Goal: Task Accomplishment & Management: Complete application form

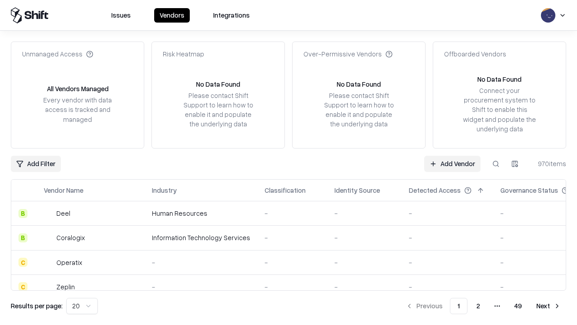
click at [452, 163] on link "Add Vendor" at bounding box center [452, 164] width 56 height 16
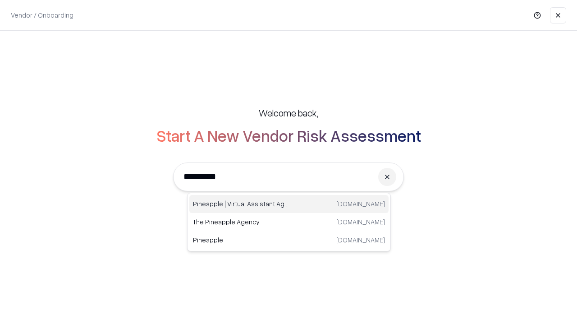
click at [289, 204] on div "Pineapple | Virtual Assistant Agency [DOMAIN_NAME]" at bounding box center [288, 204] width 199 height 18
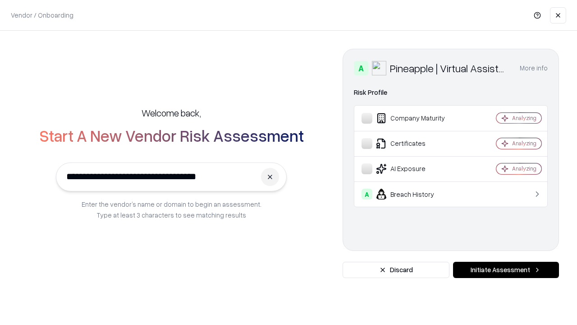
type input "**********"
click at [506, 270] on button "Initiate Assessment" at bounding box center [506, 270] width 106 height 16
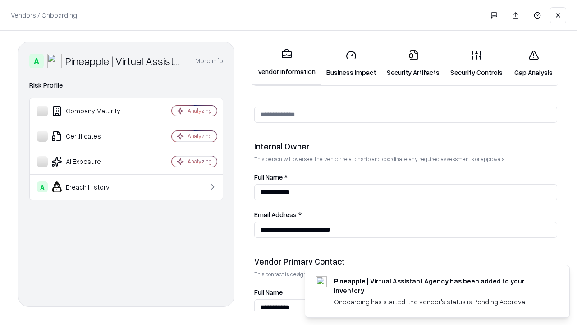
scroll to position [467, 0]
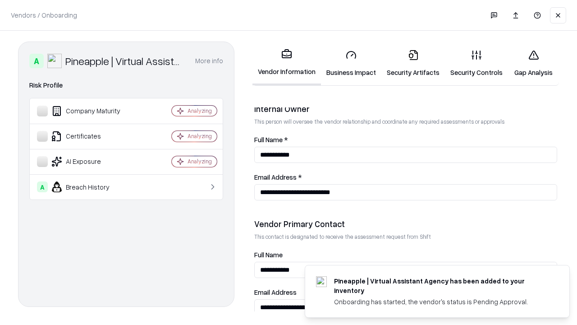
click at [351, 63] on link "Business Impact" at bounding box center [351, 63] width 60 height 42
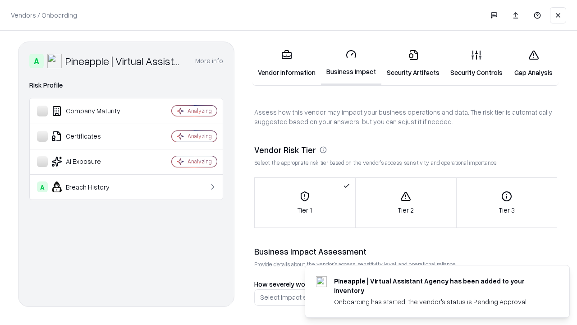
click at [413, 63] on link "Security Artifacts" at bounding box center [414, 63] width 64 height 42
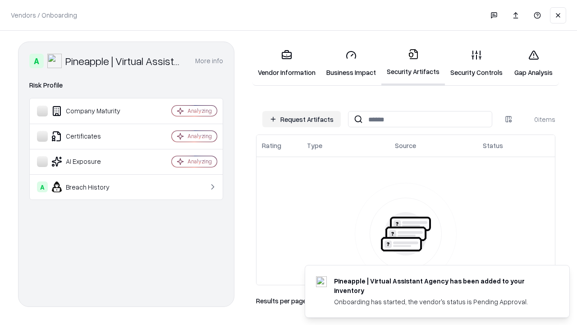
click at [302, 119] on button "Request Artifacts" at bounding box center [301, 119] width 78 height 16
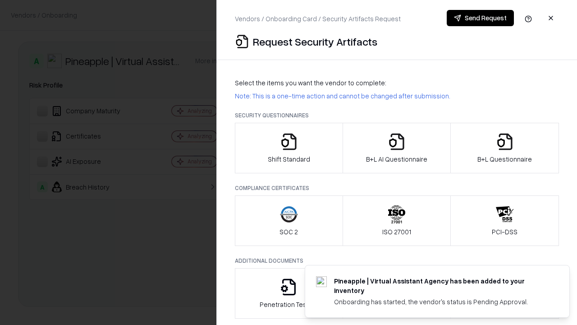
click at [289, 148] on icon "button" at bounding box center [289, 142] width 18 height 18
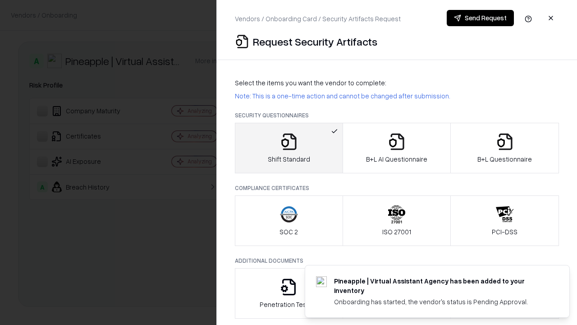
click at [480, 18] on button "Send Request" at bounding box center [480, 18] width 67 height 16
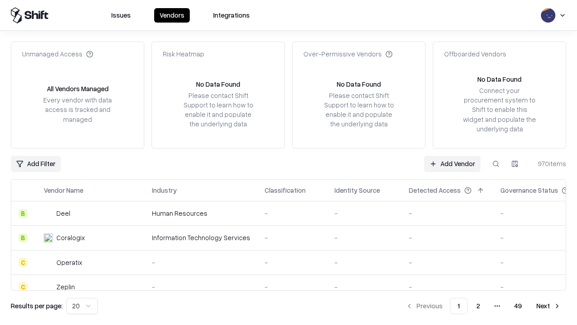
click at [496, 163] on button at bounding box center [496, 164] width 16 height 16
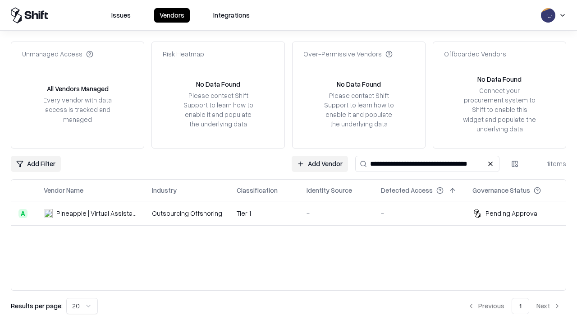
type input "**********"
click at [294, 213] on td "Tier 1" at bounding box center [265, 213] width 70 height 24
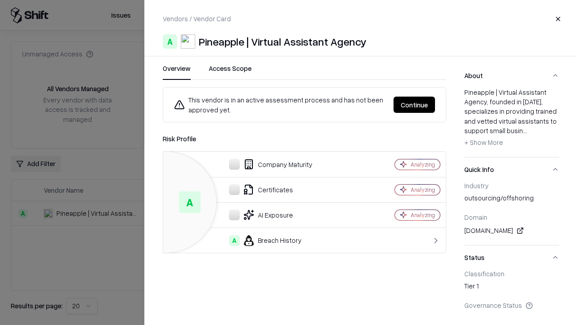
click at [414, 105] on button "Continue" at bounding box center [414, 105] width 41 height 16
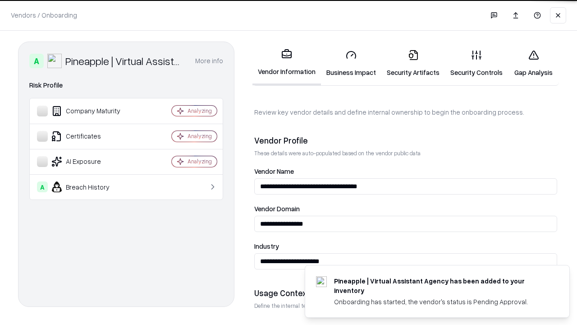
click at [413, 63] on link "Security Artifacts" at bounding box center [414, 63] width 64 height 42
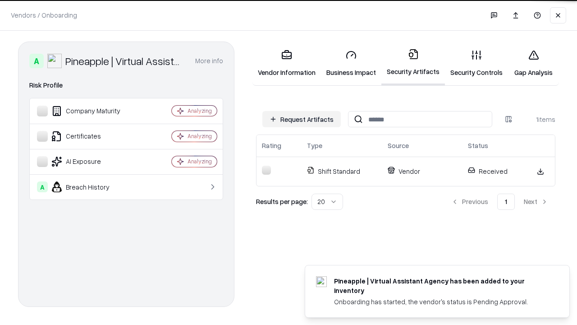
click at [534, 63] on link "Gap Analysis" at bounding box center [533, 63] width 51 height 42
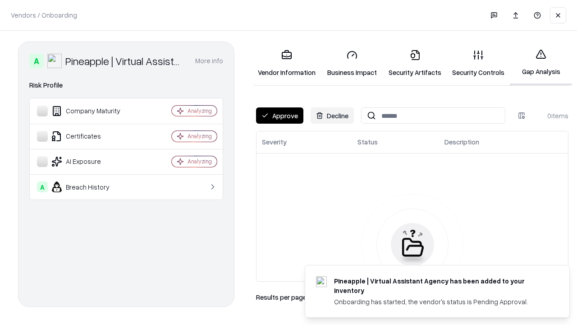
click at [280, 115] on button "Approve" at bounding box center [279, 115] width 47 height 16
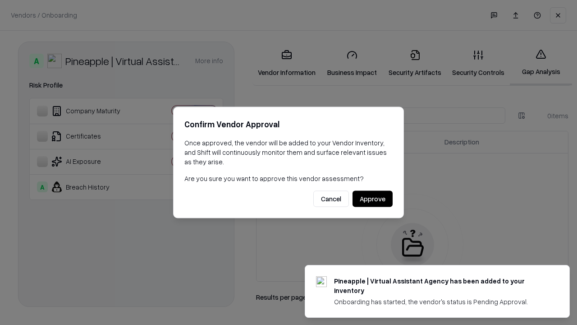
click at [373, 198] on button "Approve" at bounding box center [373, 199] width 40 height 16
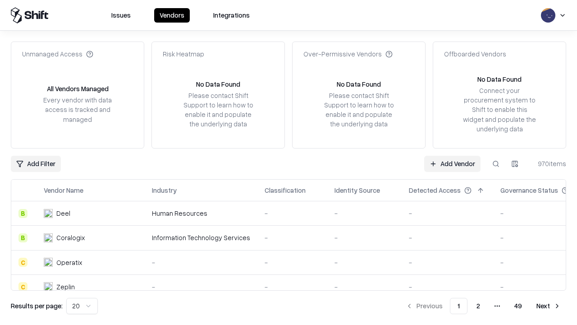
type input "**********"
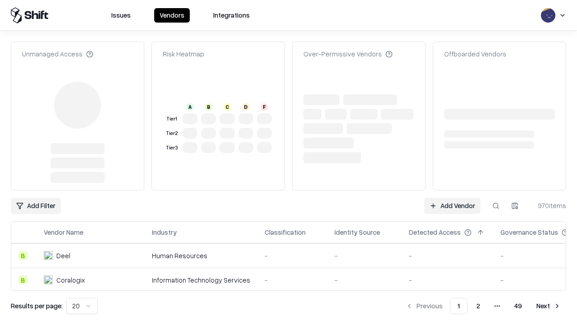
click at [452, 198] on link "Add Vendor" at bounding box center [452, 206] width 56 height 16
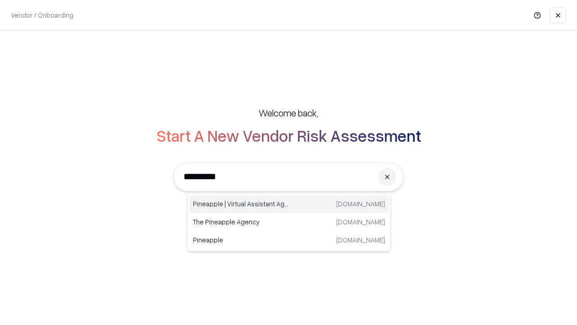
click at [289, 204] on div "Pineapple | Virtual Assistant Agency [DOMAIN_NAME]" at bounding box center [288, 204] width 199 height 18
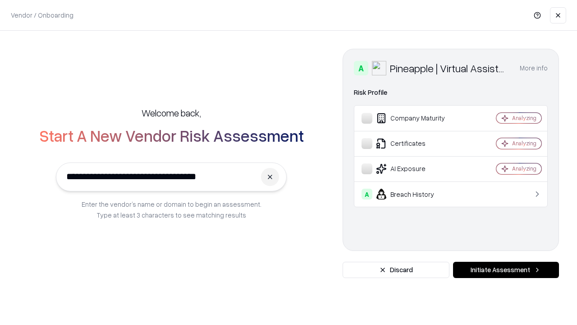
type input "**********"
click at [506, 270] on button "Initiate Assessment" at bounding box center [506, 270] width 106 height 16
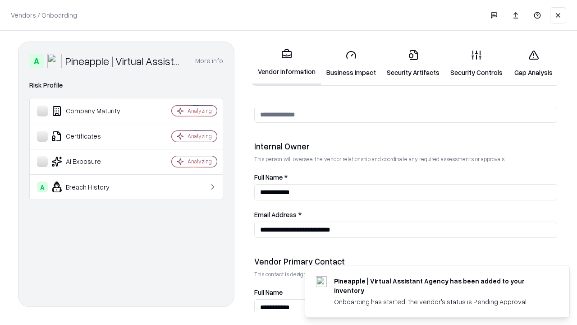
scroll to position [467, 0]
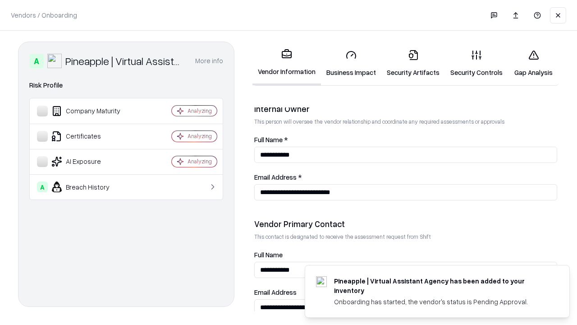
click at [534, 63] on link "Gap Analysis" at bounding box center [533, 63] width 51 height 42
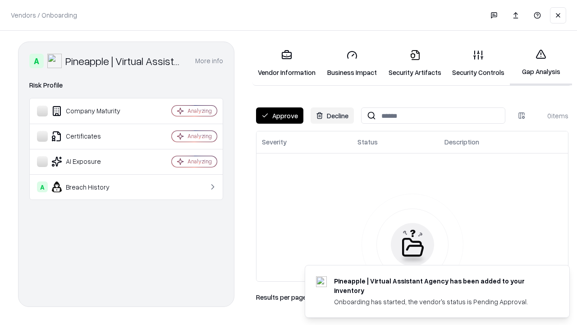
click at [280, 115] on button "Approve" at bounding box center [279, 115] width 47 height 16
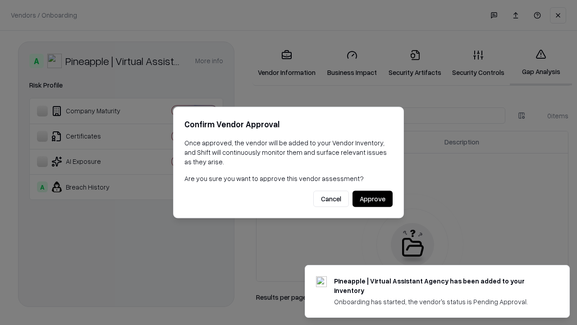
click at [373, 198] on button "Approve" at bounding box center [373, 199] width 40 height 16
